Goal: Navigation & Orientation: Understand site structure

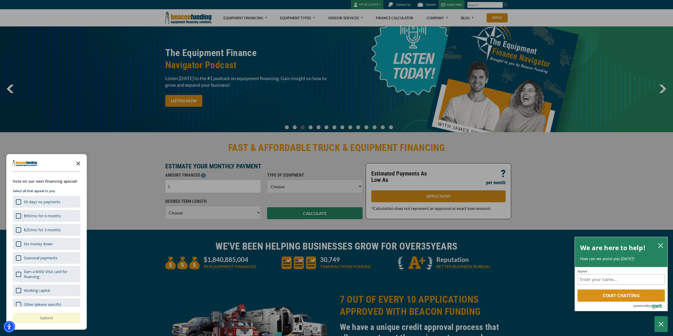
click at [77, 163] on polygon "Close the survey" at bounding box center [78, 163] width 4 height 4
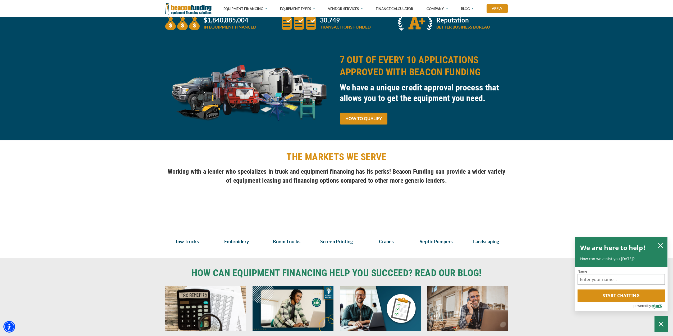
scroll to position [264, 0]
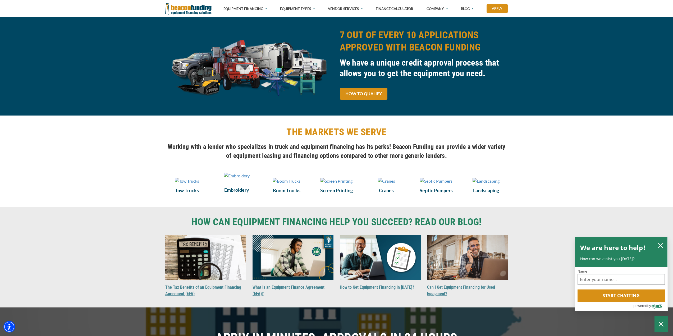
click at [230, 179] on img at bounding box center [237, 176] width 26 height 6
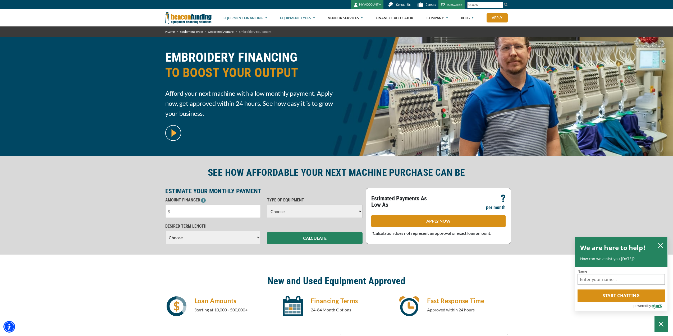
click at [256, 17] on link "Equipment Financing" at bounding box center [245, 18] width 44 height 17
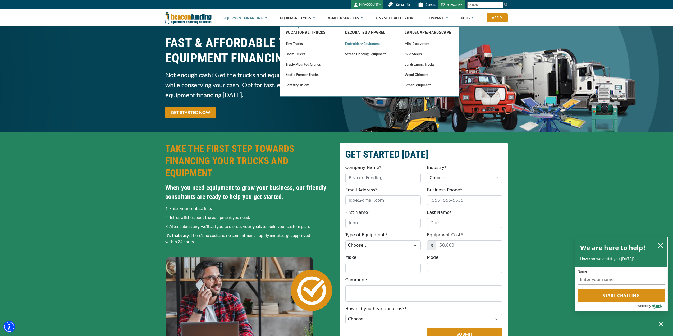
click at [355, 44] on link "Embroidery Equipment" at bounding box center [369, 43] width 49 height 7
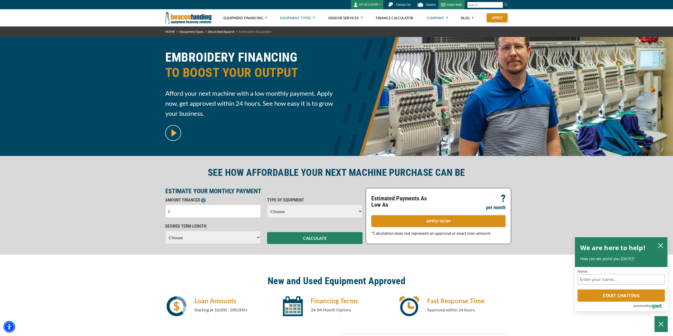
click at [443, 17] on link "Company" at bounding box center [436, 18] width 21 height 17
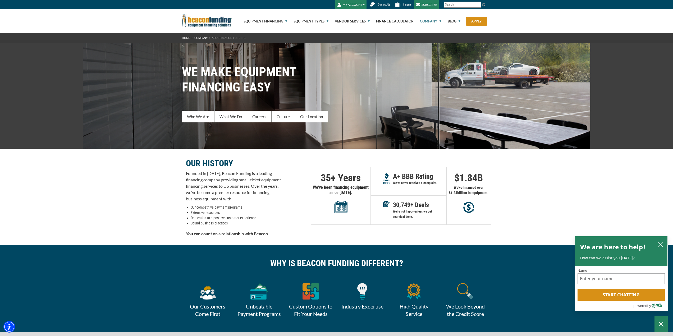
click at [347, 3] on button "MY ACCOUNT" at bounding box center [350, 4] width 31 height 9
